Goal: Task Accomplishment & Management: Manage account settings

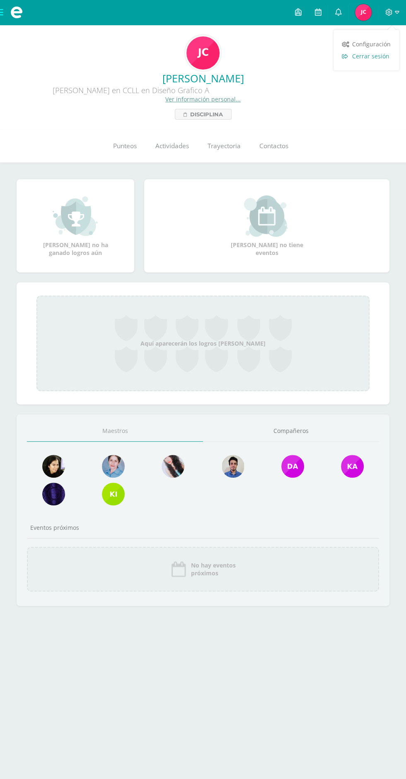
click at [378, 55] on span "Cerrar sesión" at bounding box center [370, 56] width 37 height 8
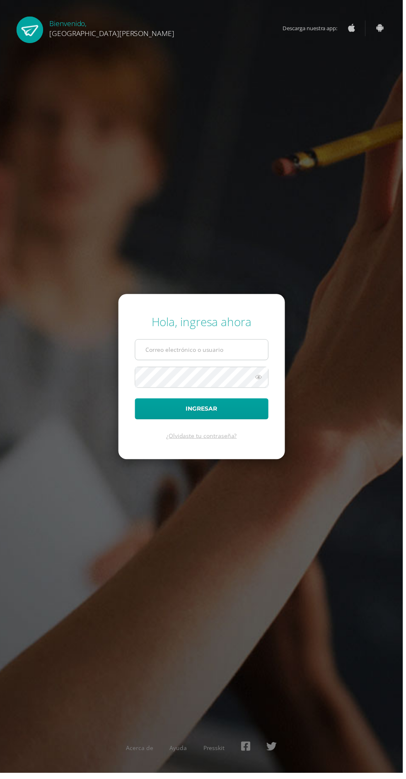
click at [189, 362] on input "text" at bounding box center [203, 352] width 134 height 20
type input "[PERSON_NAME][EMAIL_ADDRESS][DOMAIN_NAME]"
click at [136, 401] on button "Ingresar" at bounding box center [203, 411] width 134 height 21
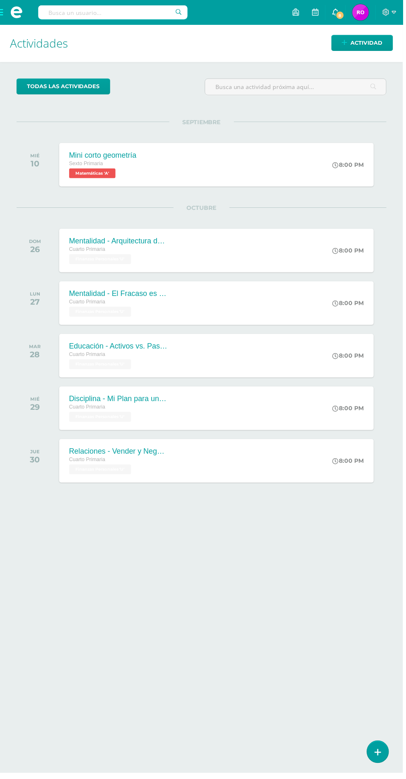
click at [343, 13] on span "8" at bounding box center [342, 15] width 9 height 9
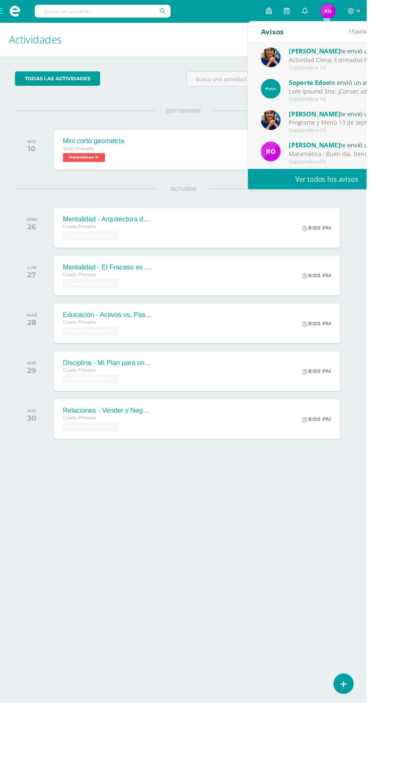
click at [405, 196] on link "Ver todos los avisos" at bounding box center [361, 198] width 175 height 23
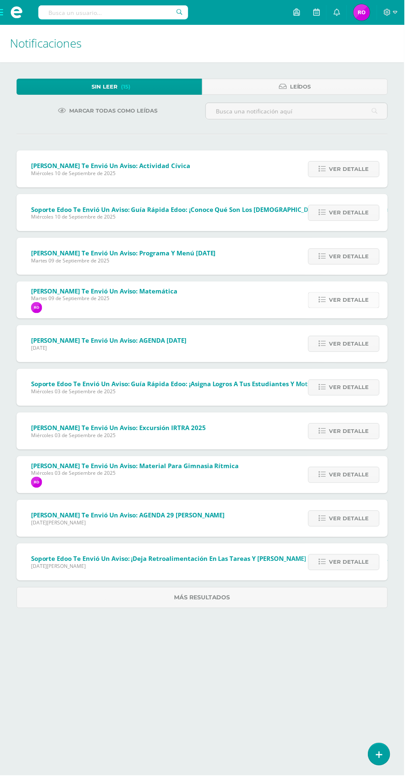
click at [370, 302] on span "Ver detalle" at bounding box center [350, 301] width 40 height 15
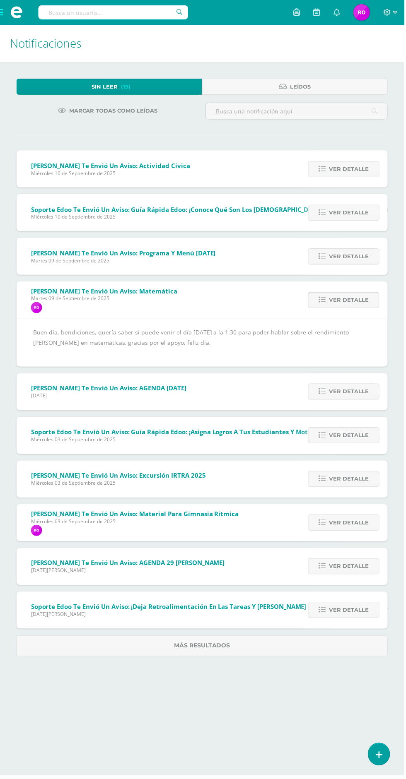
click at [355, 302] on span "Ver detalle" at bounding box center [350, 301] width 40 height 15
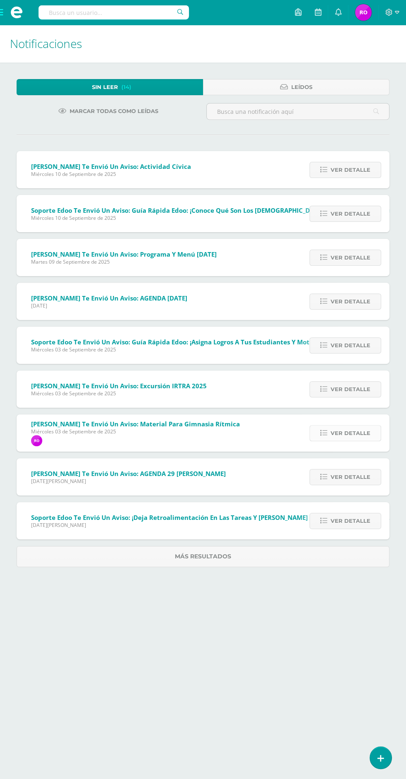
click at [360, 428] on span "Ver detalle" at bounding box center [350, 432] width 40 height 15
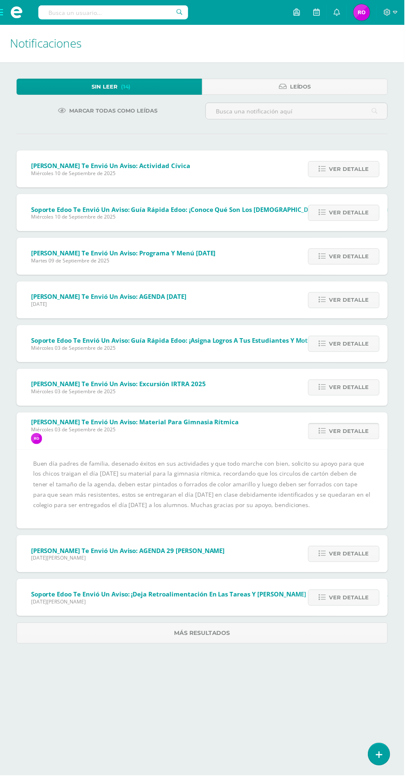
click at [358, 427] on span "Ver detalle" at bounding box center [350, 432] width 40 height 15
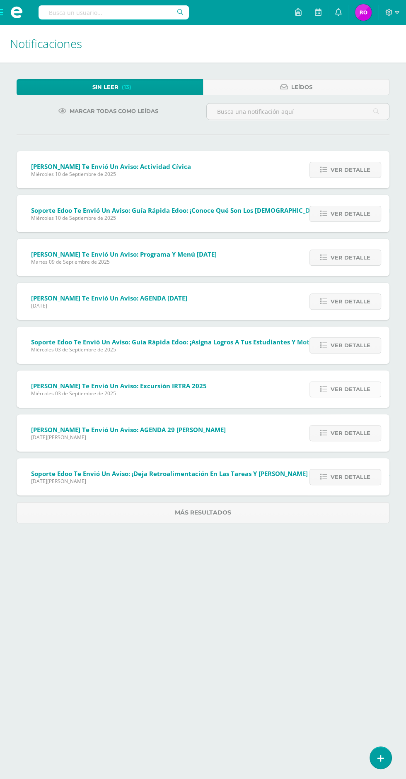
click at [354, 383] on span "Ver detalle" at bounding box center [350, 389] width 40 height 15
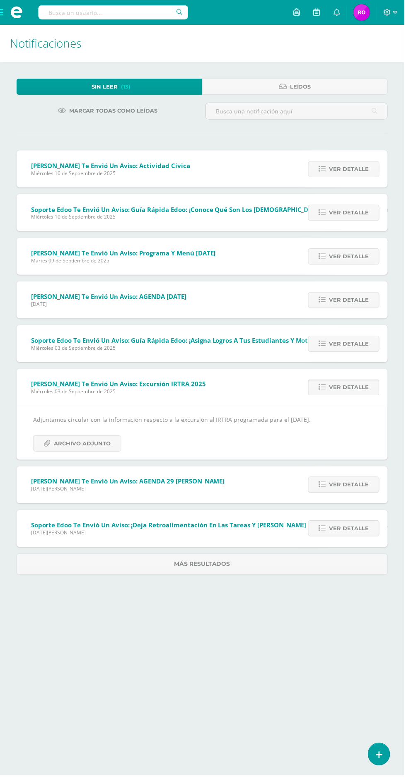
click at [360, 386] on span "Ver detalle" at bounding box center [350, 389] width 40 height 15
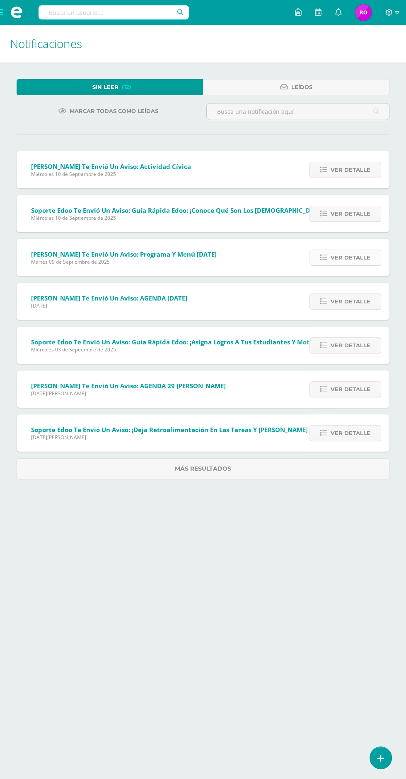
click at [359, 257] on span "Ver detalle" at bounding box center [350, 257] width 40 height 15
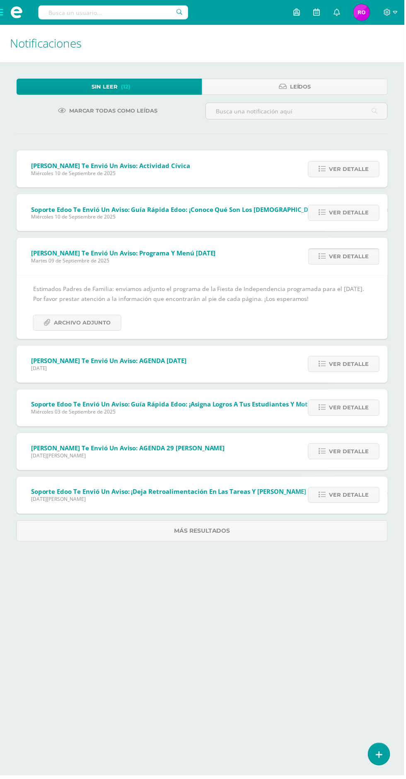
click at [370, 250] on link "Ver detalle" at bounding box center [345, 258] width 72 height 16
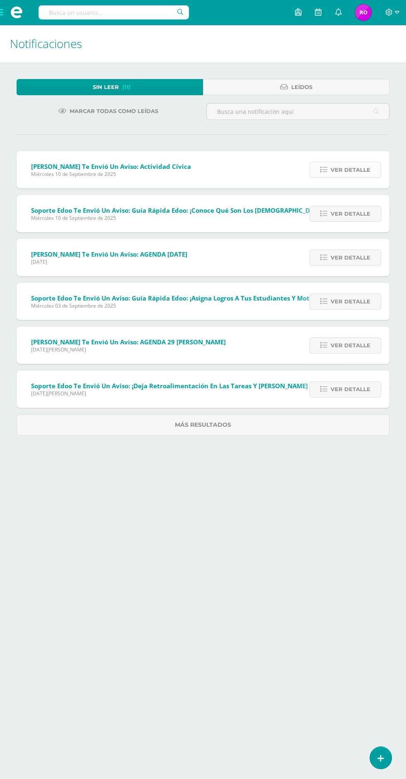
click at [378, 164] on link "Ver detalle" at bounding box center [345, 170] width 72 height 16
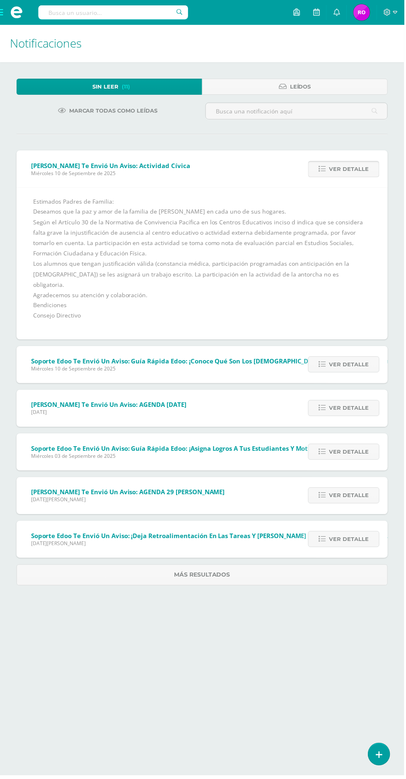
click at [378, 176] on link "Ver detalle" at bounding box center [345, 170] width 72 height 16
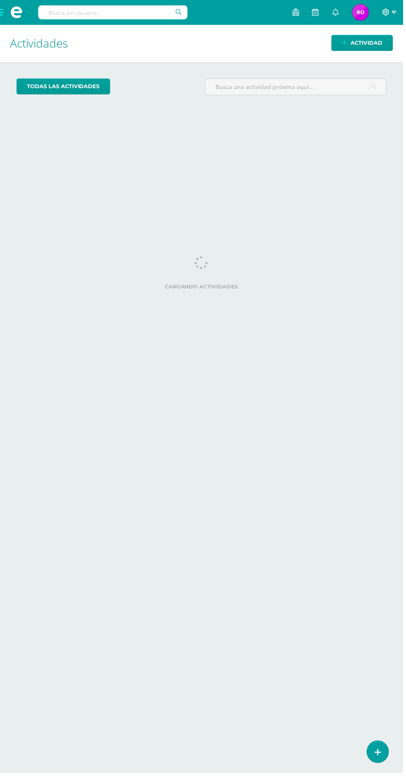
click at [373, 12] on span "[PERSON_NAME] Mi Perfil" at bounding box center [363, 12] width 20 height 17
click at [391, 12] on icon at bounding box center [388, 12] width 7 height 7
click at [391, 10] on icon at bounding box center [388, 12] width 7 height 7
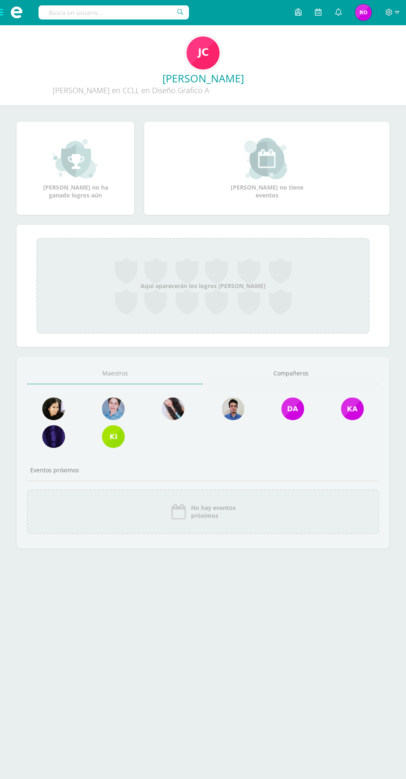
click at [372, 12] on span "[PERSON_NAME] Mi Perfil" at bounding box center [363, 12] width 20 height 17
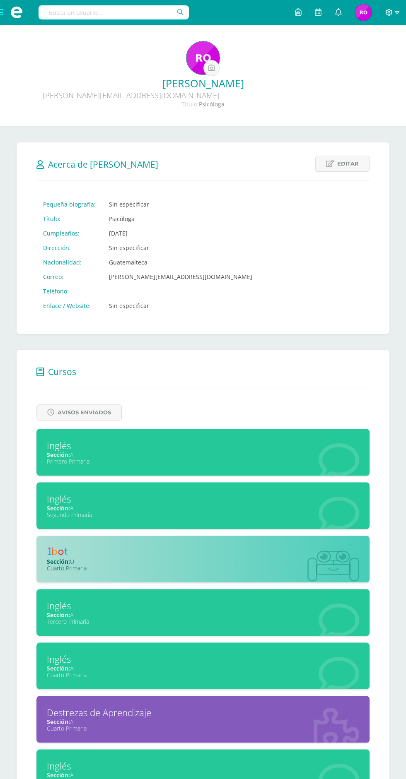
click at [389, 12] on icon at bounding box center [388, 12] width 7 height 7
click at [372, 61] on link "Cerrar sesión" at bounding box center [365, 56] width 65 height 12
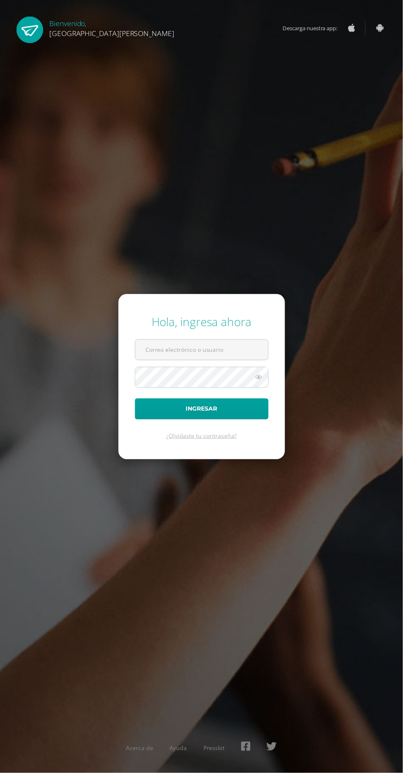
scroll to position [5, 0]
